Goal: Information Seeking & Learning: Find specific fact

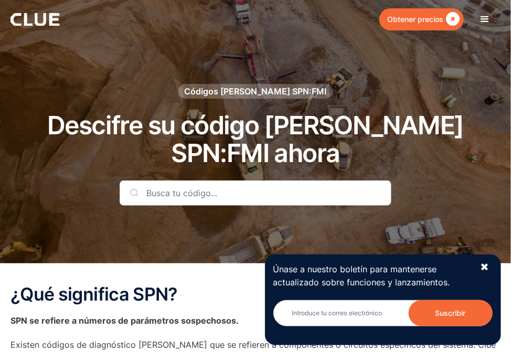
click at [212, 181] on input "text" at bounding box center [256, 193] width 272 height 25
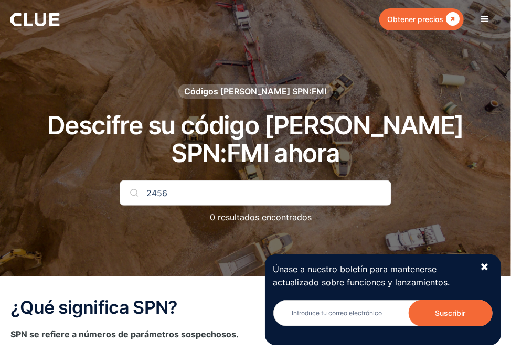
type input "2456"
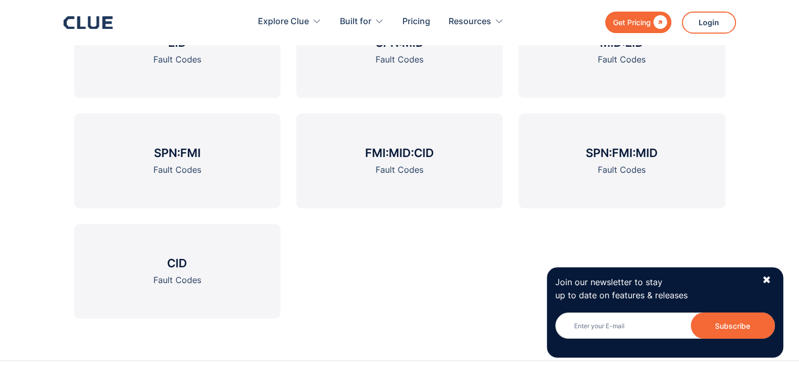
scroll to position [1303, 0]
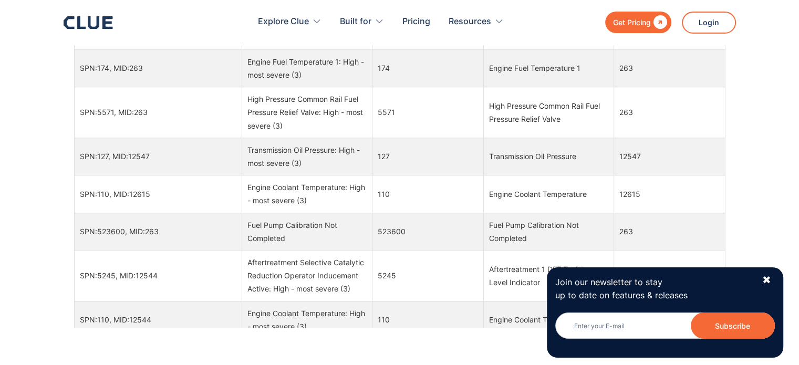
scroll to position [210, 0]
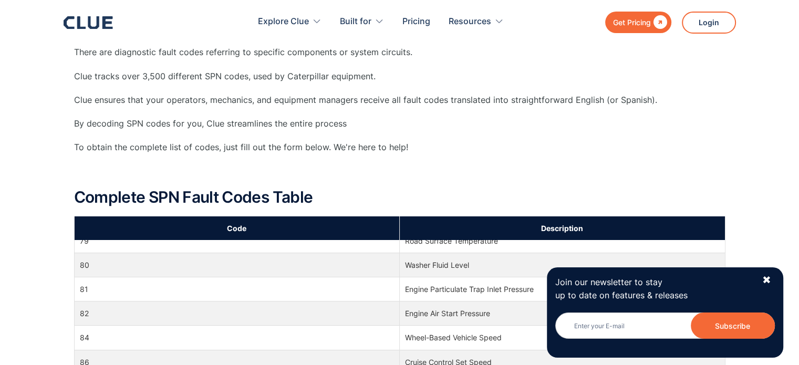
scroll to position [1260, 0]
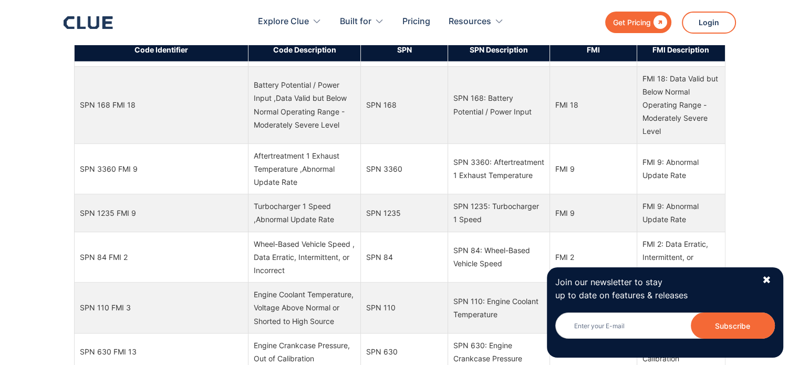
scroll to position [2888, 0]
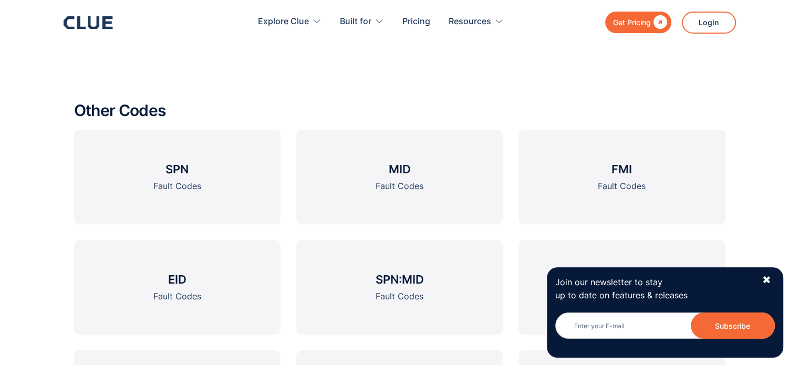
scroll to position [480, 0]
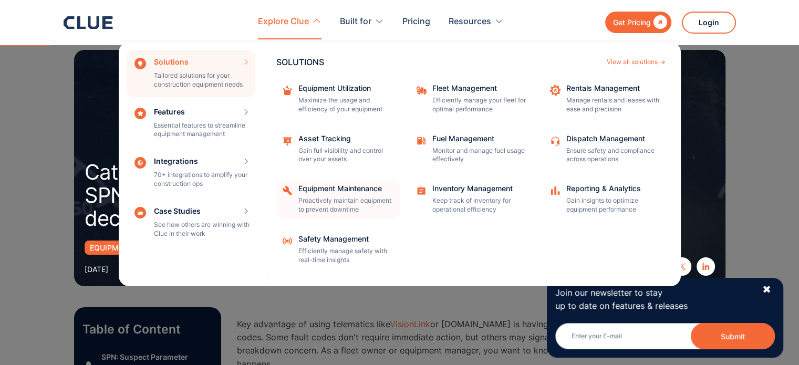
scroll to position [263, 0]
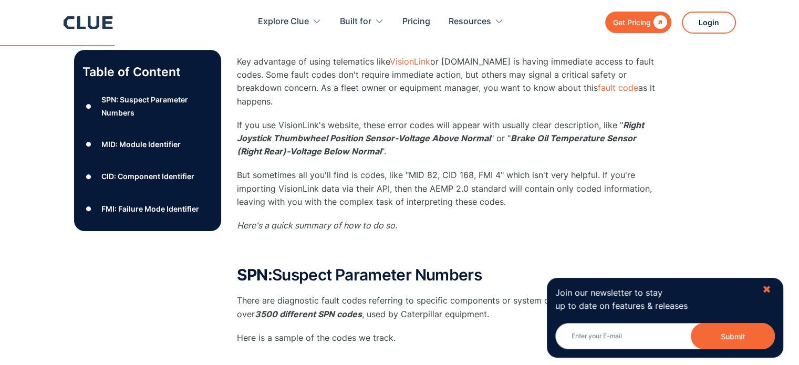
click at [766, 289] on div "✖" at bounding box center [766, 289] width 9 height 13
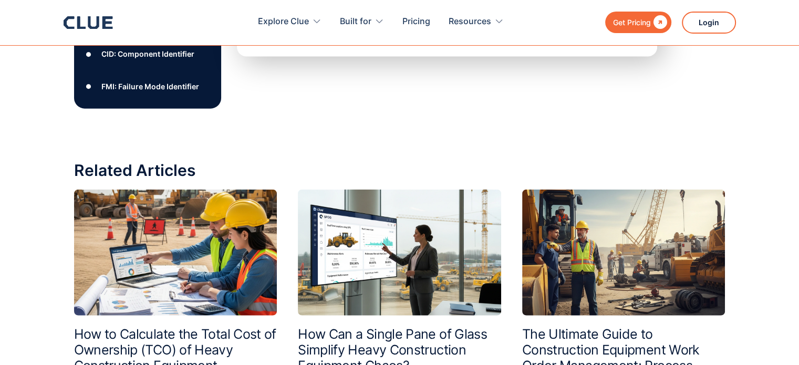
scroll to position [2468, 0]
